Goal: Find contact information: Find contact information

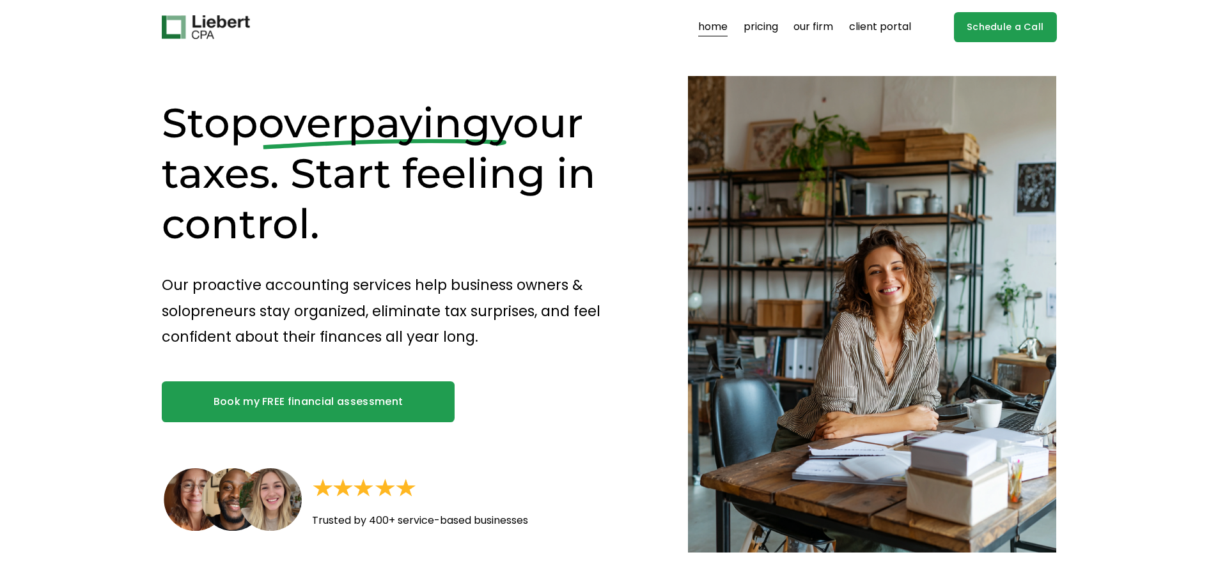
click at [803, 28] on link "our firm" at bounding box center [813, 27] width 40 height 20
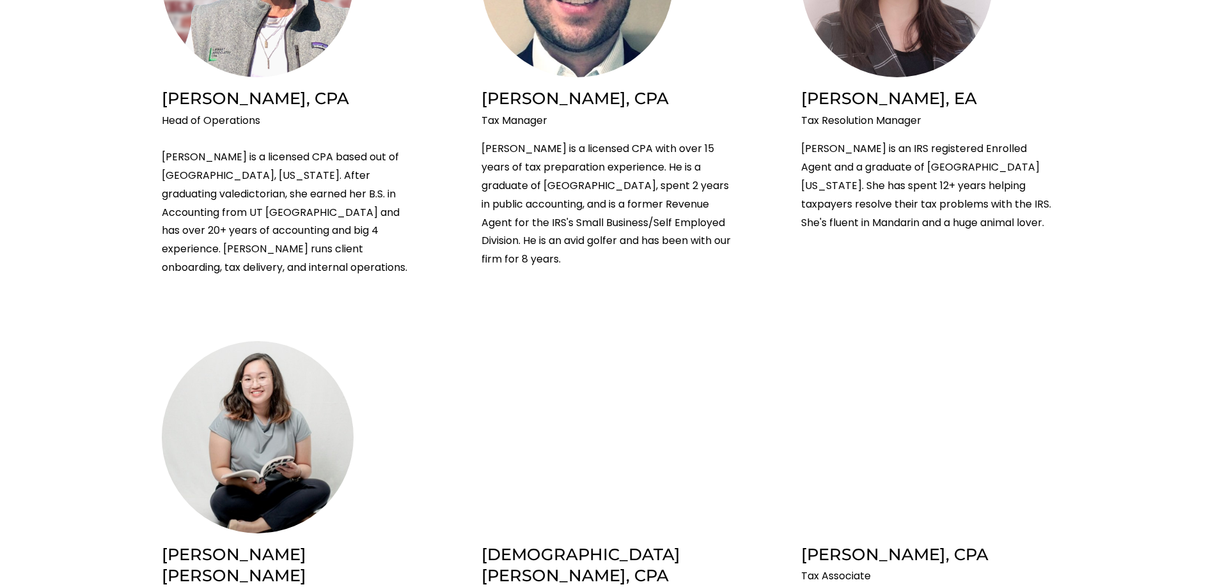
scroll to position [1172, 0]
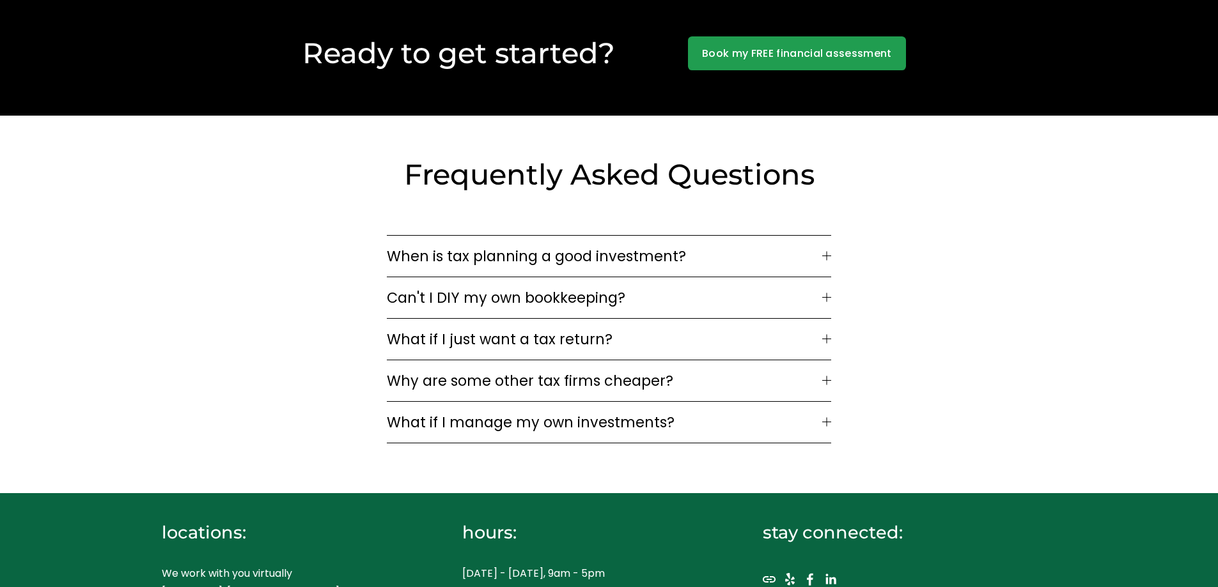
scroll to position [4033, 0]
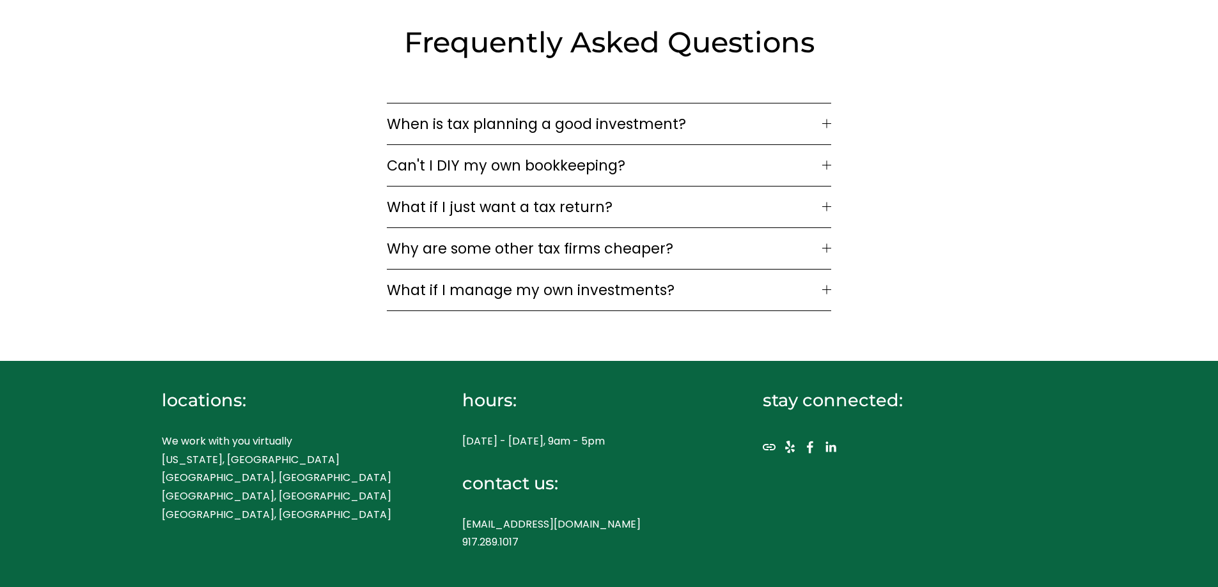
click at [196, 453] on p "We work with you virtually [US_STATE], [GEOGRAPHIC_DATA] [GEOGRAPHIC_DATA], [GE…" at bounding box center [290, 479] width 256 height 92
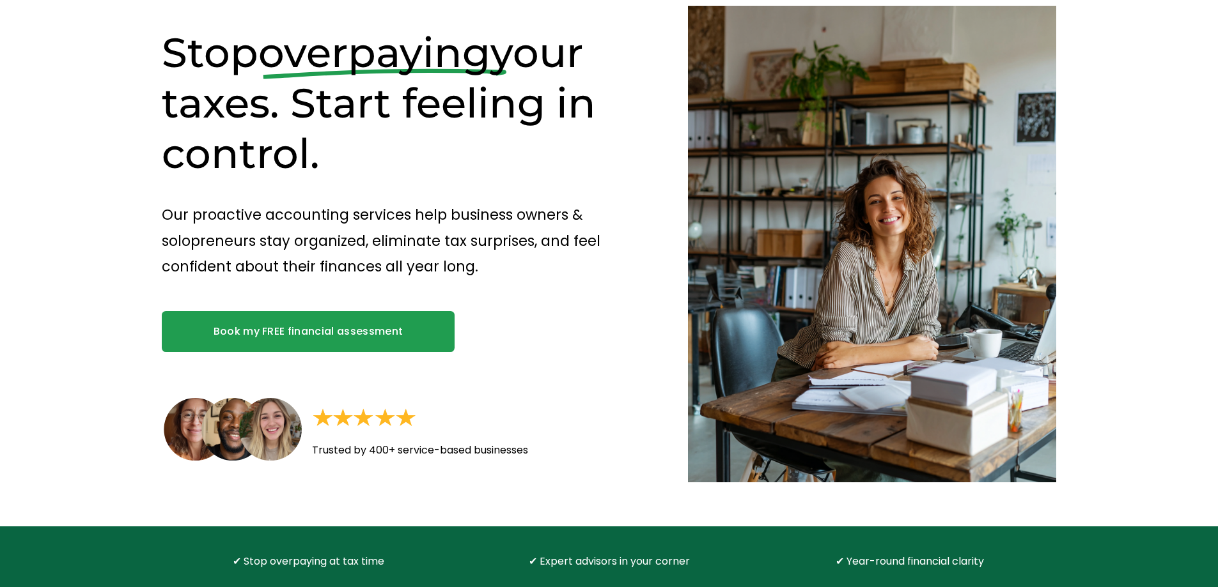
scroll to position [0, 0]
